Goal: Task Accomplishment & Management: Use online tool/utility

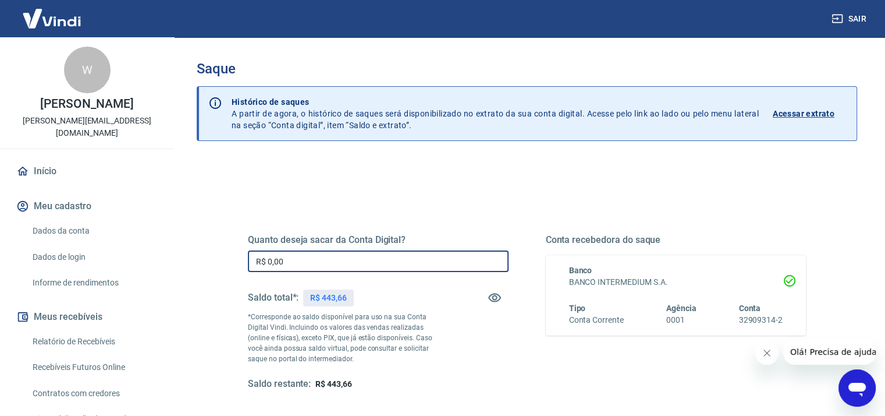
drag, startPoint x: 321, startPoint y: 263, endPoint x: 197, endPoint y: 265, distance: 124.6
click at [197, 265] on div "Quanto deseja sacar da Conta Digital? R$ 0,00 ​ Saldo total*: R$ 443,66 *Corres…" at bounding box center [527, 368] width 661 height 416
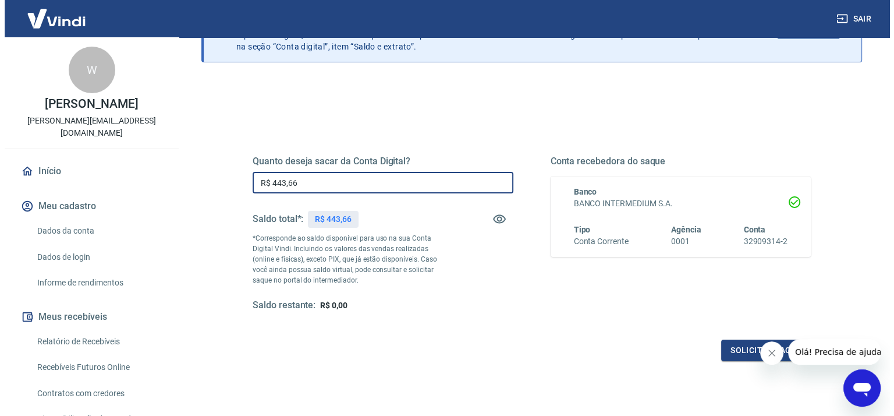
scroll to position [160, 0]
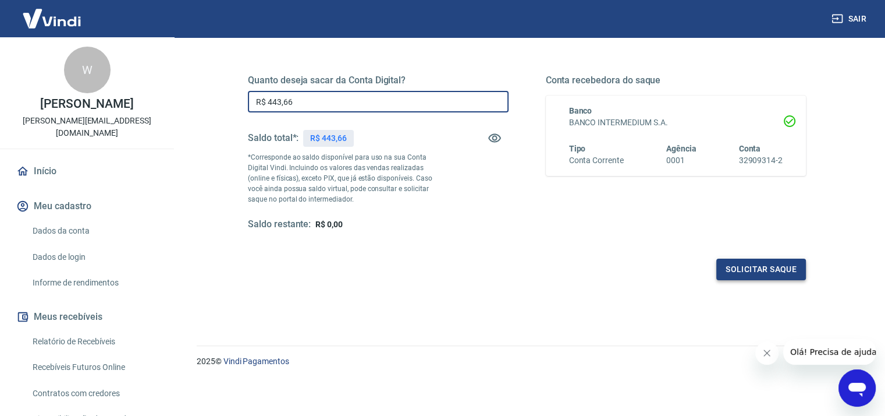
type input "R$ 443,66"
click at [746, 268] on button "Solicitar saque" at bounding box center [762, 269] width 90 height 22
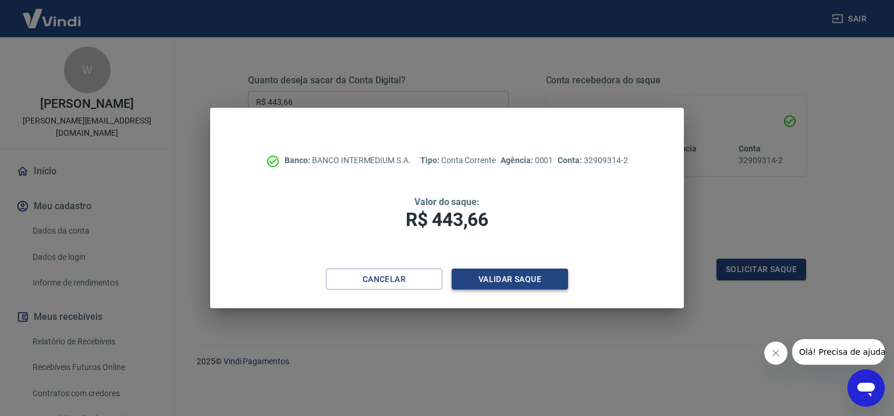
click at [506, 285] on button "Validar saque" at bounding box center [510, 279] width 116 height 22
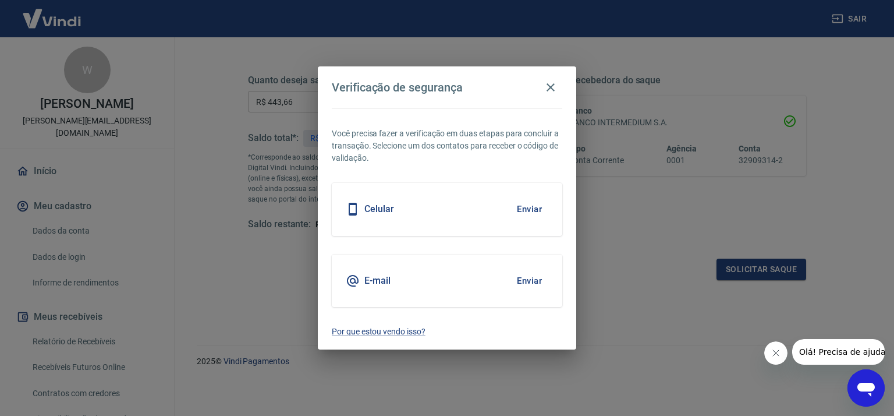
click at [531, 210] on button "Enviar" at bounding box center [530, 209] width 38 height 24
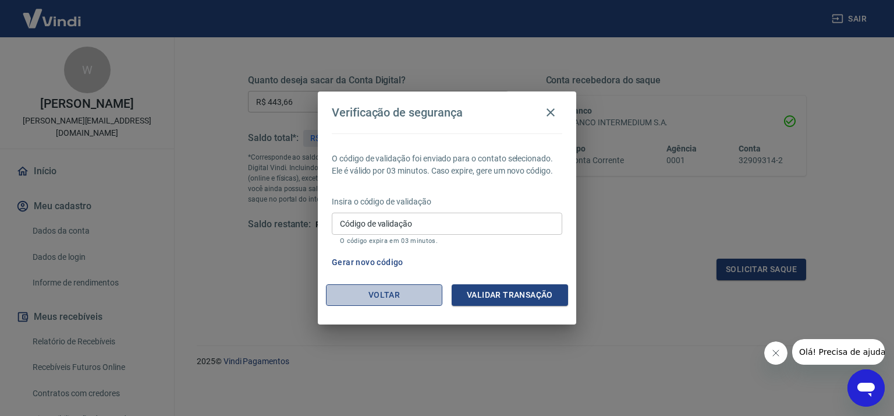
click at [384, 295] on button "Voltar" at bounding box center [384, 295] width 116 height 22
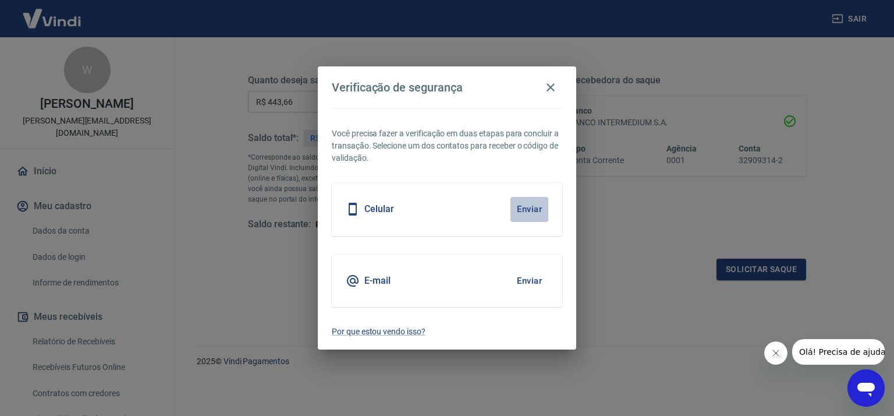
click at [519, 204] on button "Enviar" at bounding box center [530, 209] width 38 height 24
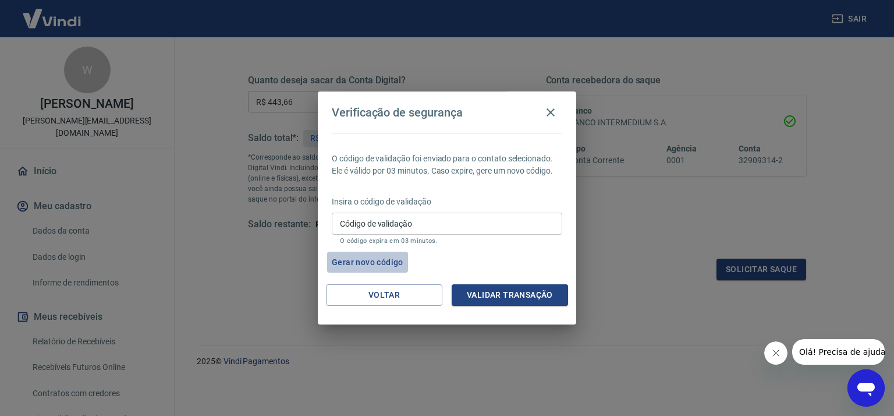
click at [362, 258] on button "Gerar novo código" at bounding box center [367, 262] width 81 height 22
click at [372, 261] on button "Gerar novo código" at bounding box center [367, 262] width 81 height 22
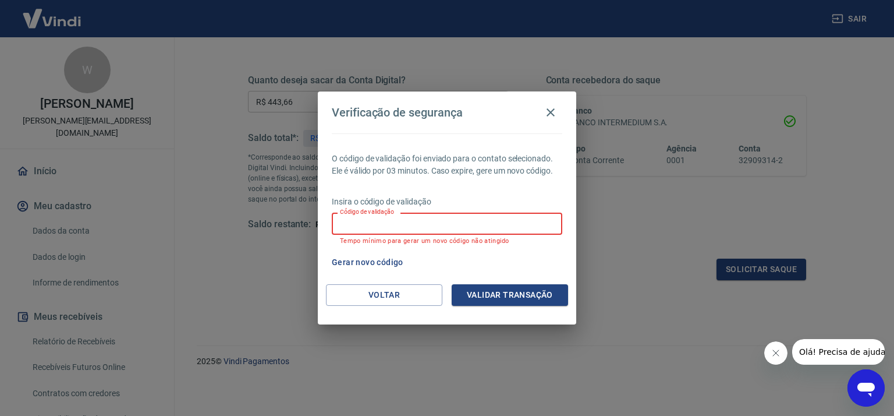
click at [419, 221] on input "Código de validação" at bounding box center [447, 223] width 231 height 22
click at [659, 259] on div "Verificação de segurança O código de validação foi enviado para o contato selec…" at bounding box center [447, 208] width 894 height 416
click at [772, 358] on button "Fechar mensagem da empresa" at bounding box center [775, 352] width 23 height 23
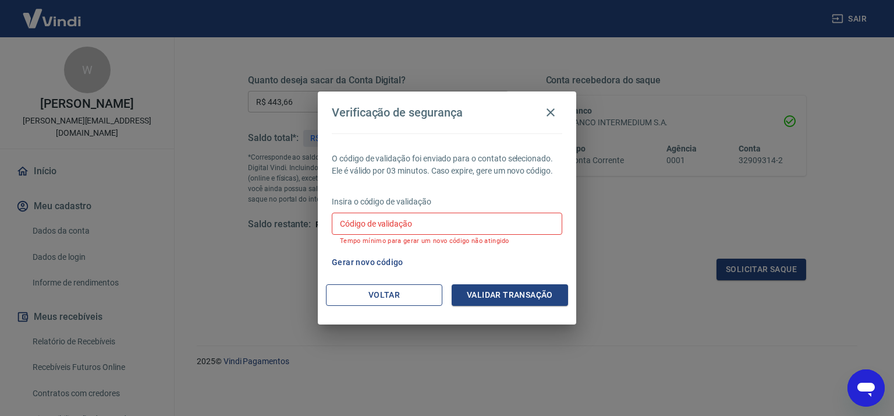
click at [385, 290] on button "Voltar" at bounding box center [384, 295] width 116 height 22
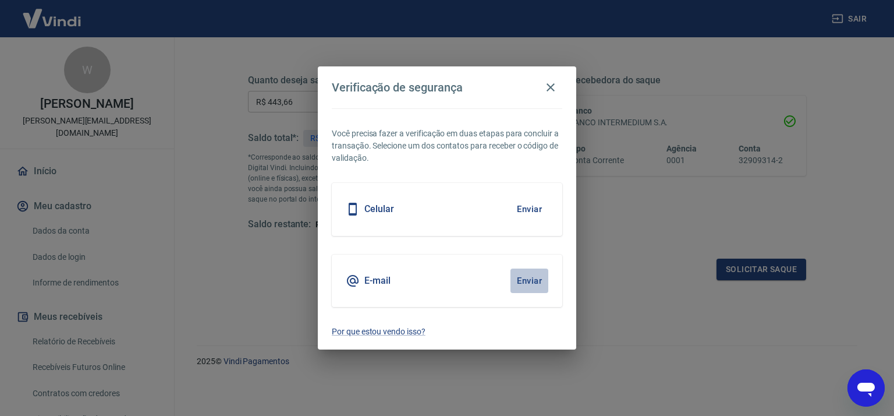
click at [534, 283] on button "Enviar" at bounding box center [530, 280] width 38 height 24
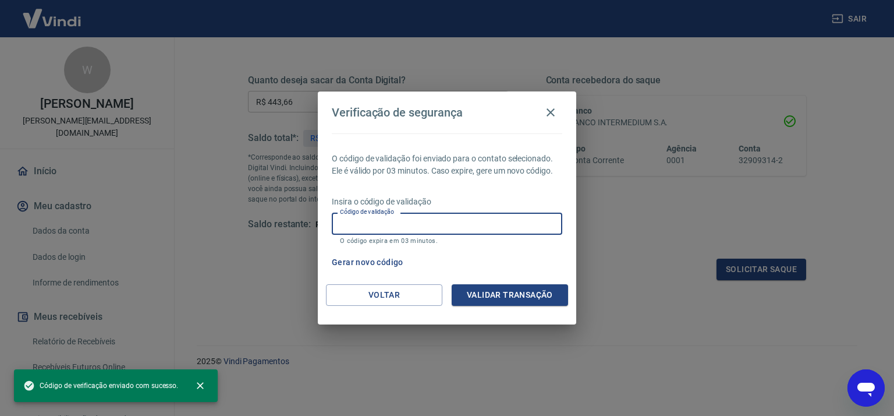
click at [452, 225] on input "Código de validação" at bounding box center [447, 223] width 231 height 22
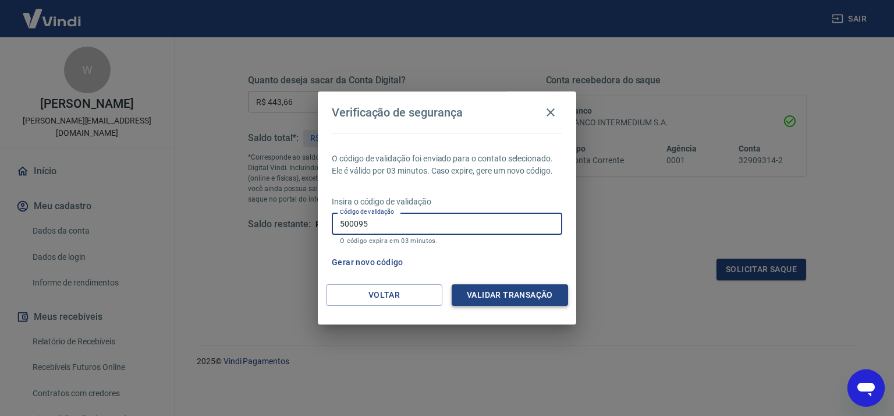
type input "500095"
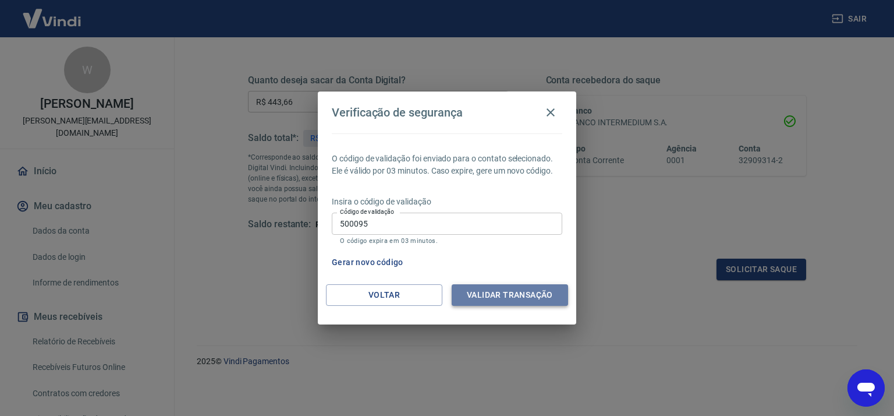
click at [506, 296] on button "Validar transação" at bounding box center [510, 295] width 116 height 22
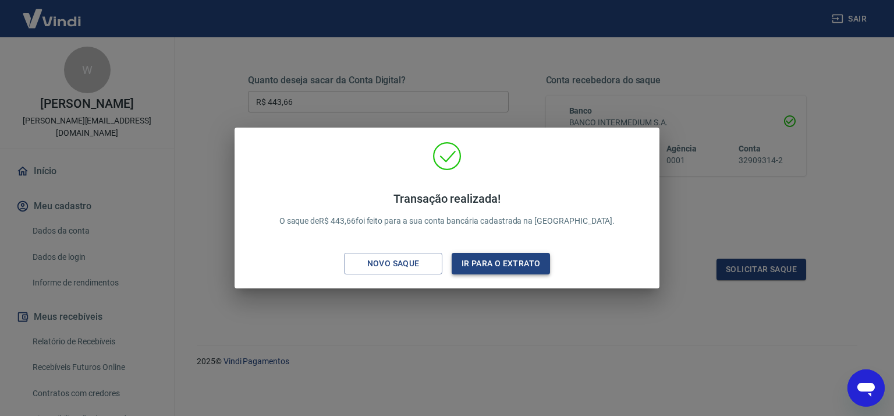
click at [492, 271] on button "Ir para o extrato" at bounding box center [501, 264] width 98 height 22
